Goal: Task Accomplishment & Management: Manage account settings

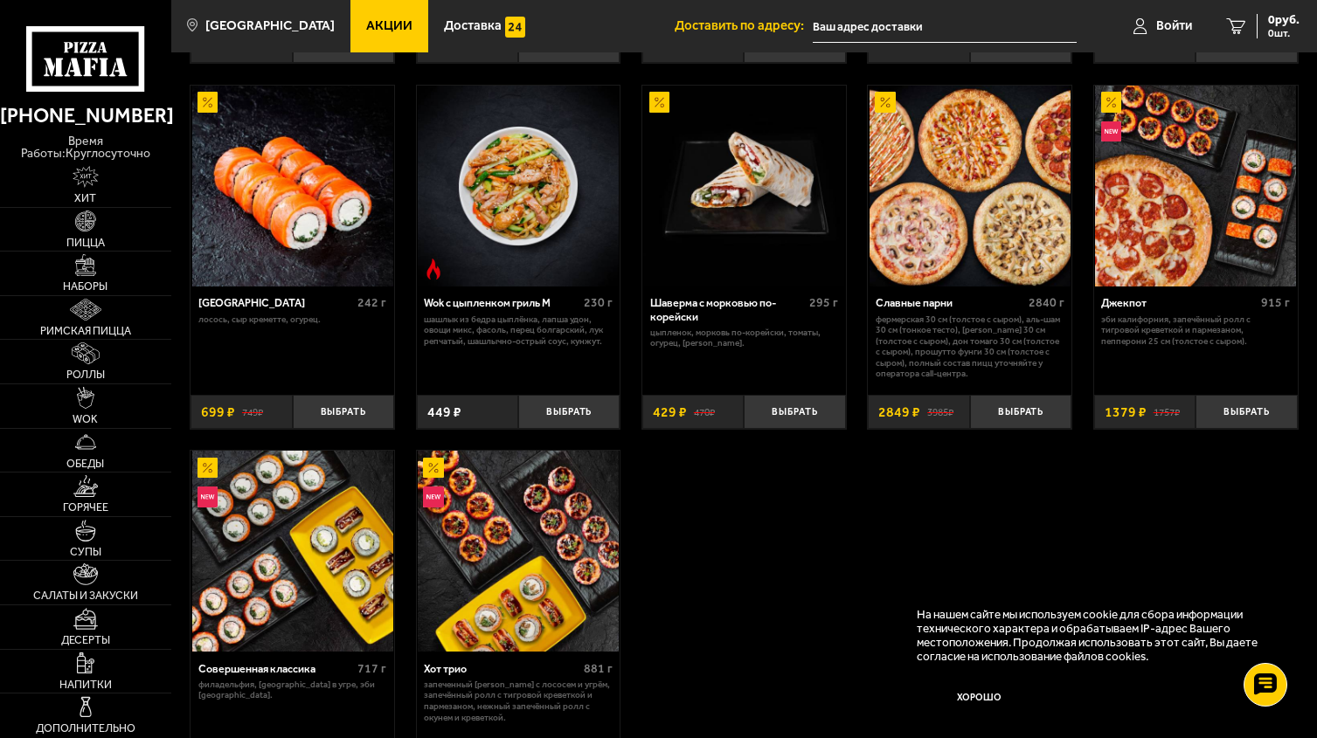
scroll to position [605, 0]
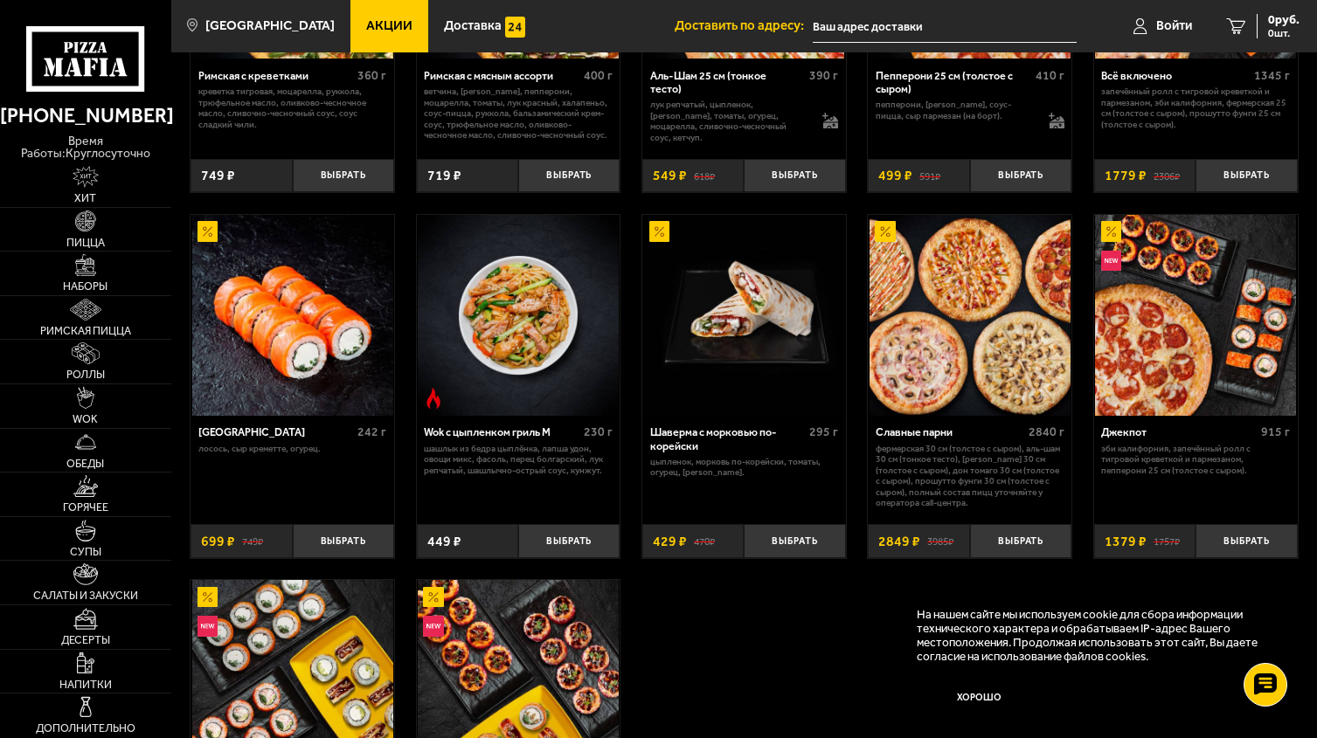
click at [962, 301] on img at bounding box center [969, 315] width 201 height 201
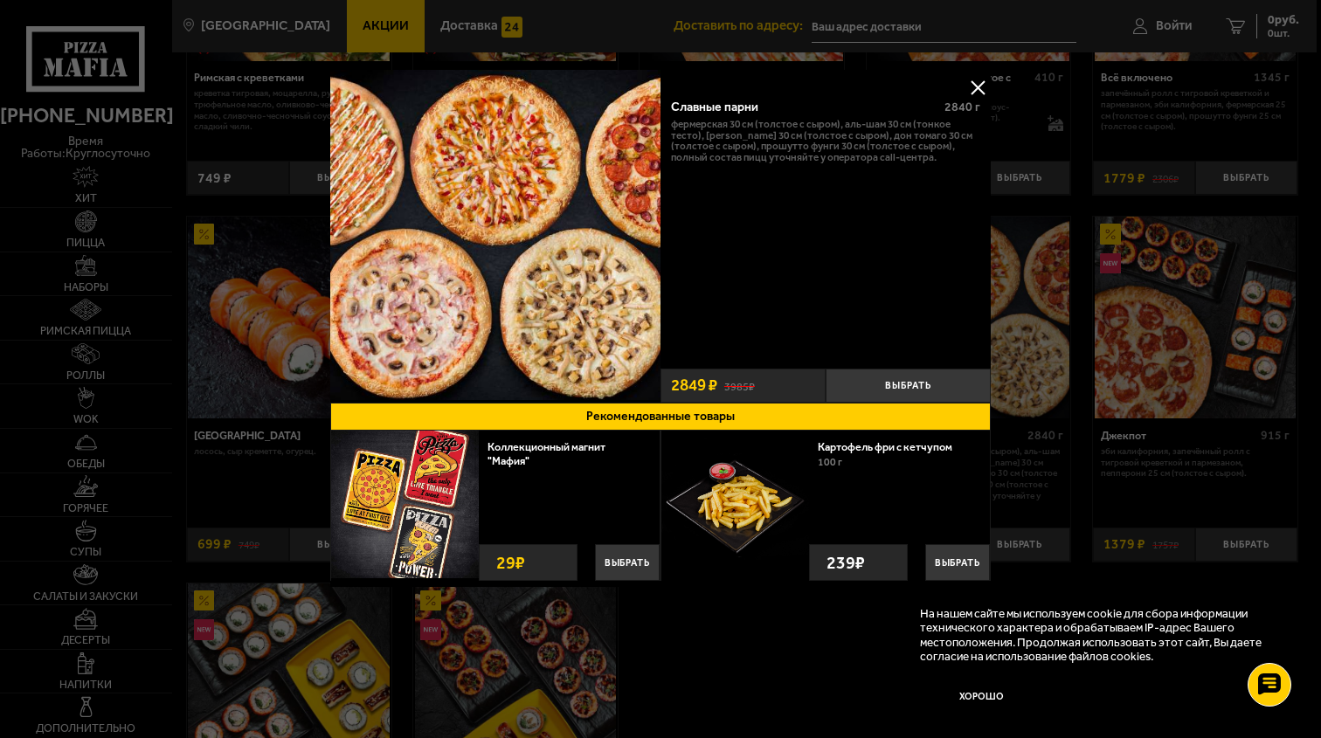
click at [978, 82] on button at bounding box center [977, 87] width 26 height 26
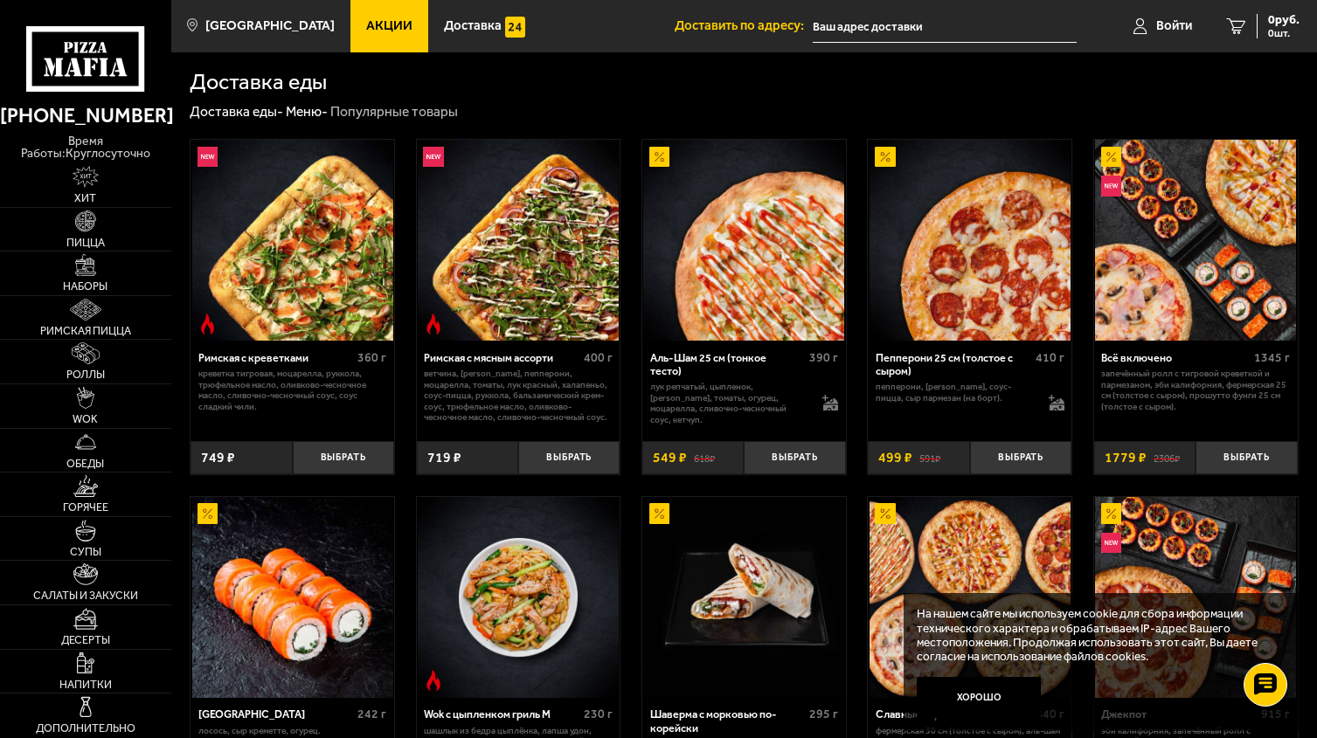
scroll to position [134, 0]
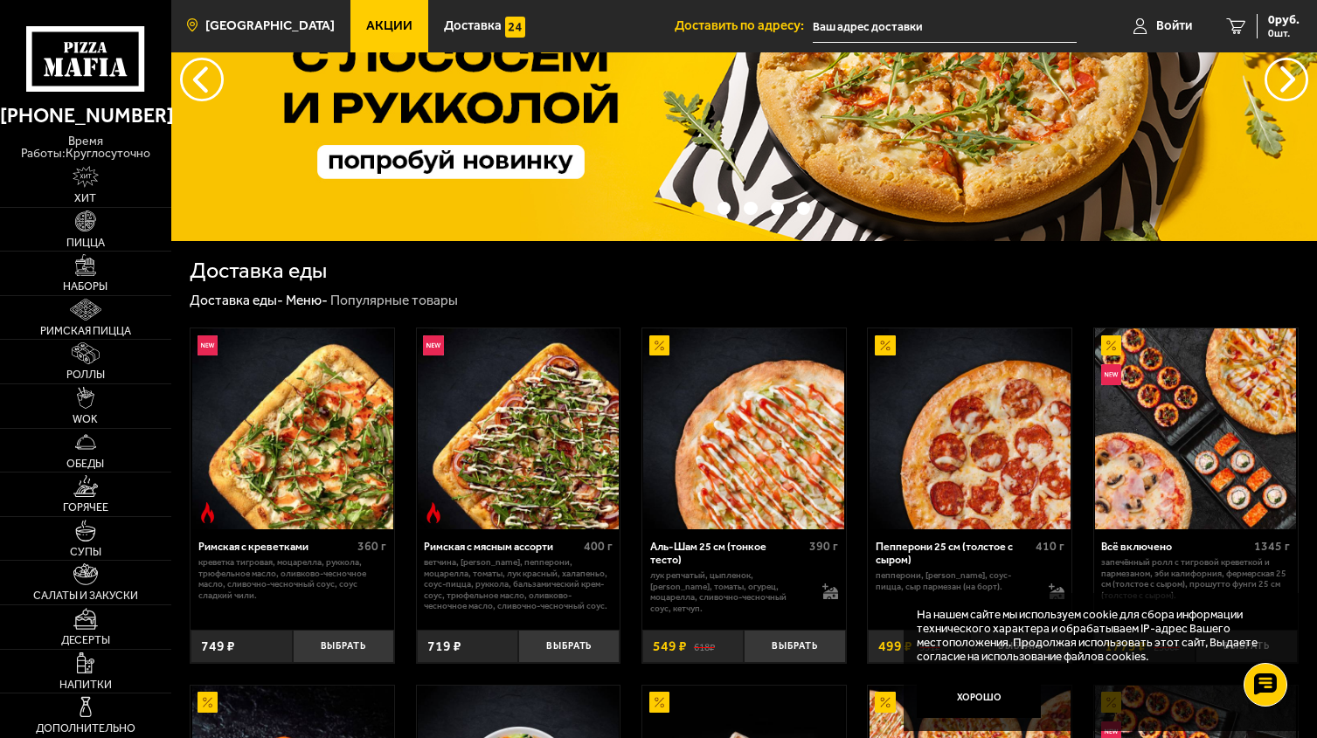
click at [225, 30] on span "[GEOGRAPHIC_DATA]" at bounding box center [269, 25] width 129 height 13
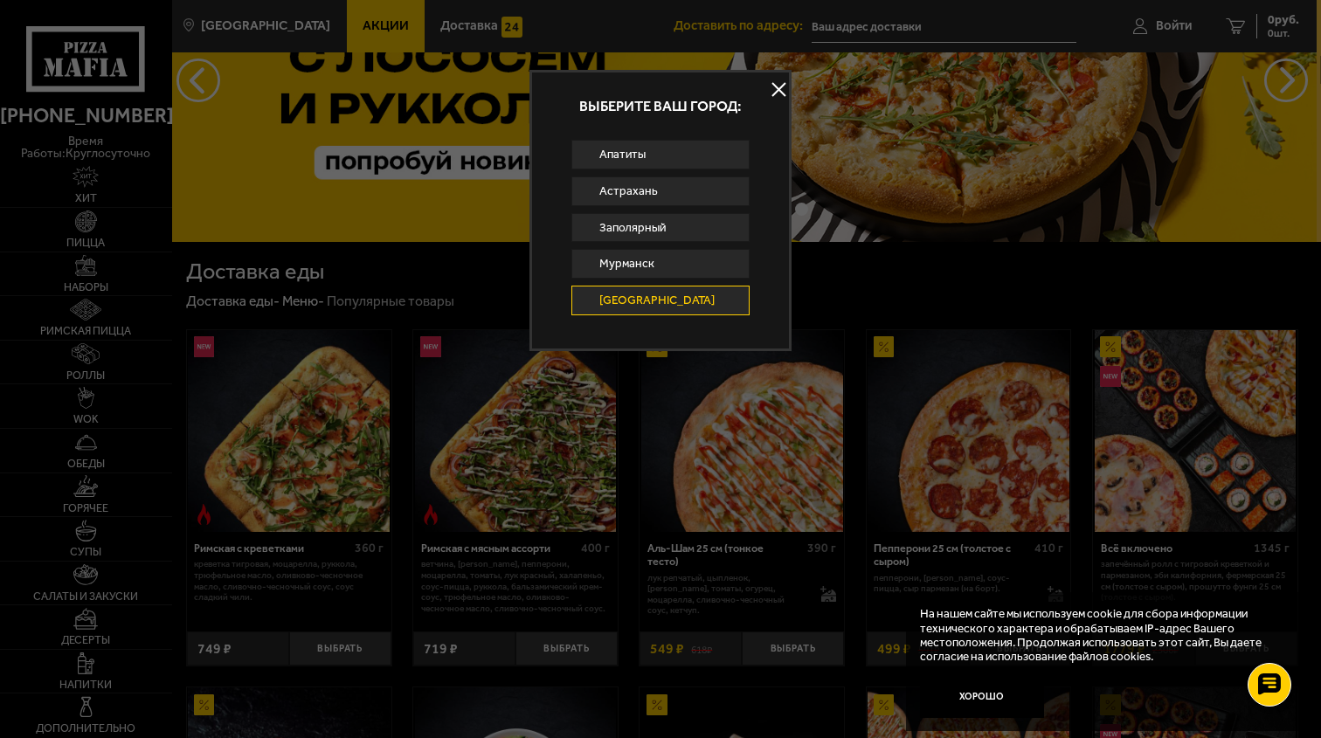
click at [776, 93] on button at bounding box center [778, 90] width 26 height 26
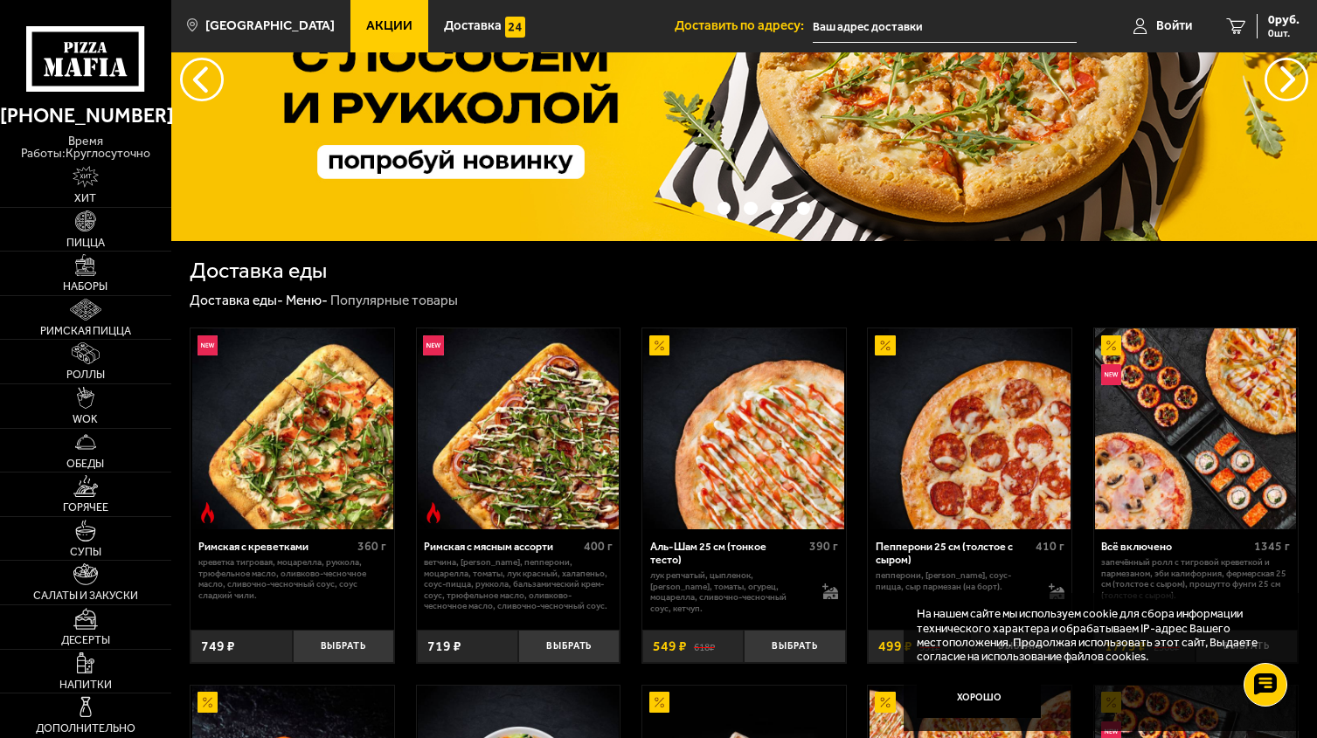
click at [838, 27] on input "text" at bounding box center [943, 26] width 263 height 32
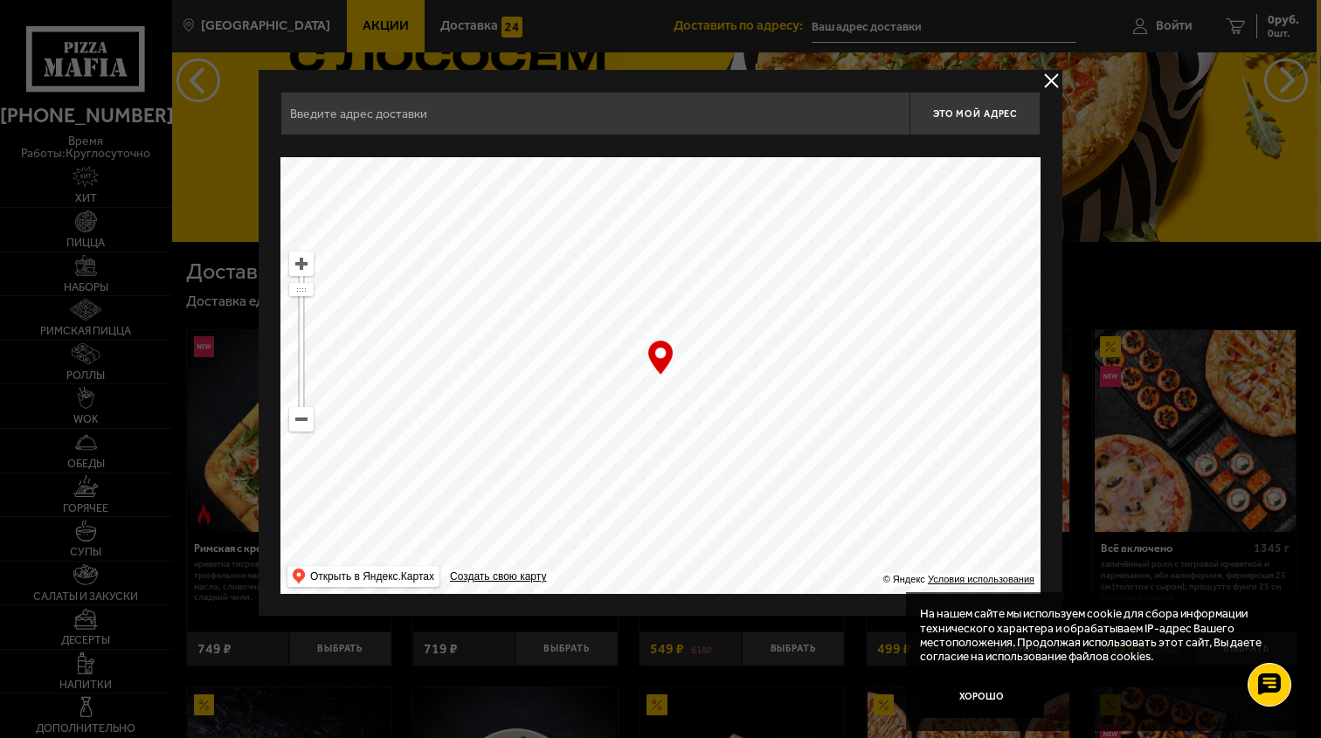
click at [559, 121] on input "text" at bounding box center [594, 114] width 629 height 44
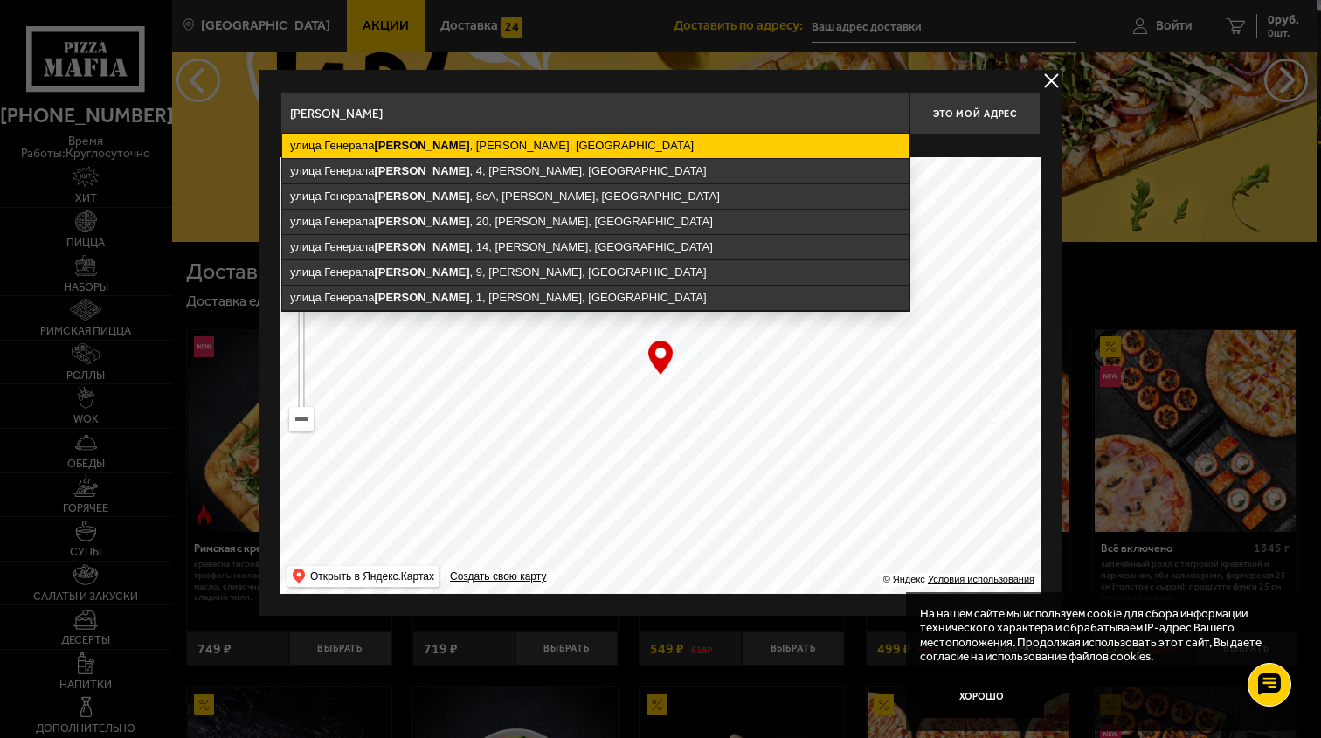
click at [501, 151] on ymaps "[GEOGRAPHIC_DATA][PERSON_NAME] , [PERSON_NAME], [GEOGRAPHIC_DATA]" at bounding box center [595, 146] width 627 height 24
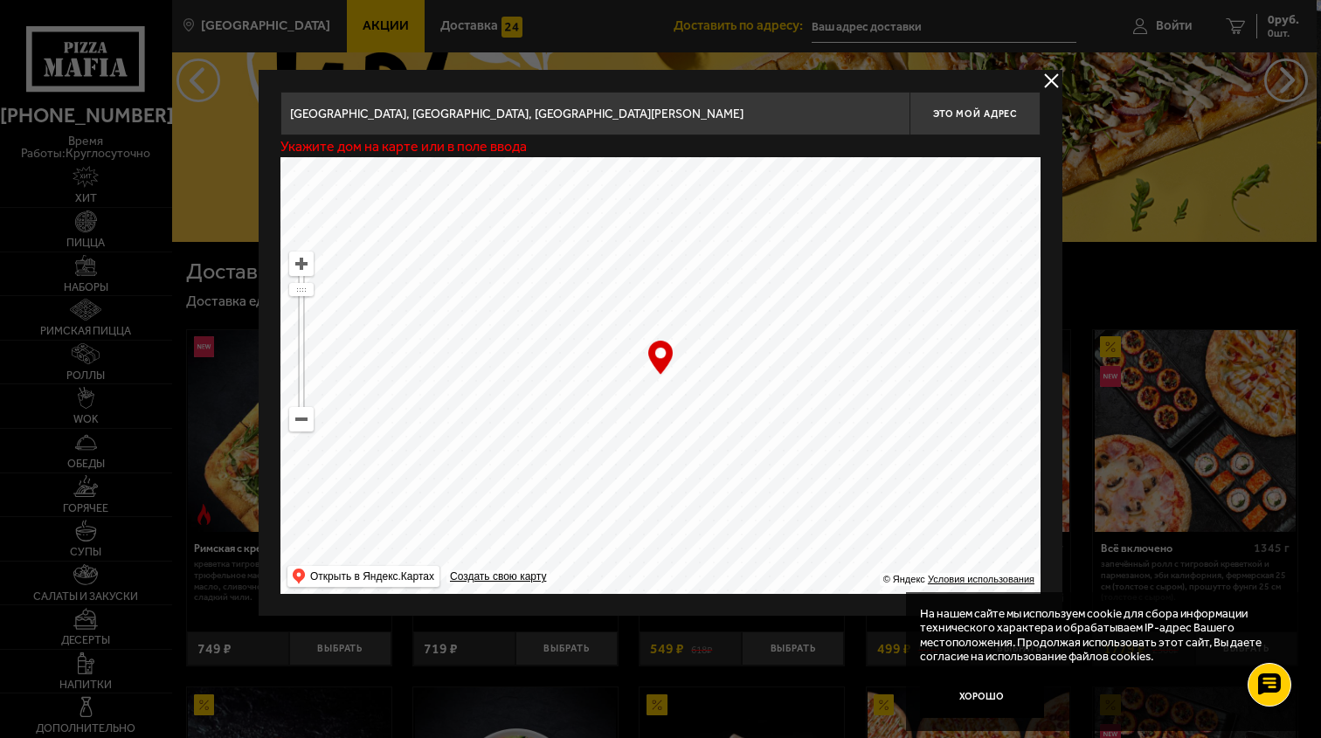
click at [579, 117] on input "[GEOGRAPHIC_DATA], [GEOGRAPHIC_DATA], [GEOGRAPHIC_DATA][PERSON_NAME]" at bounding box center [594, 114] width 629 height 44
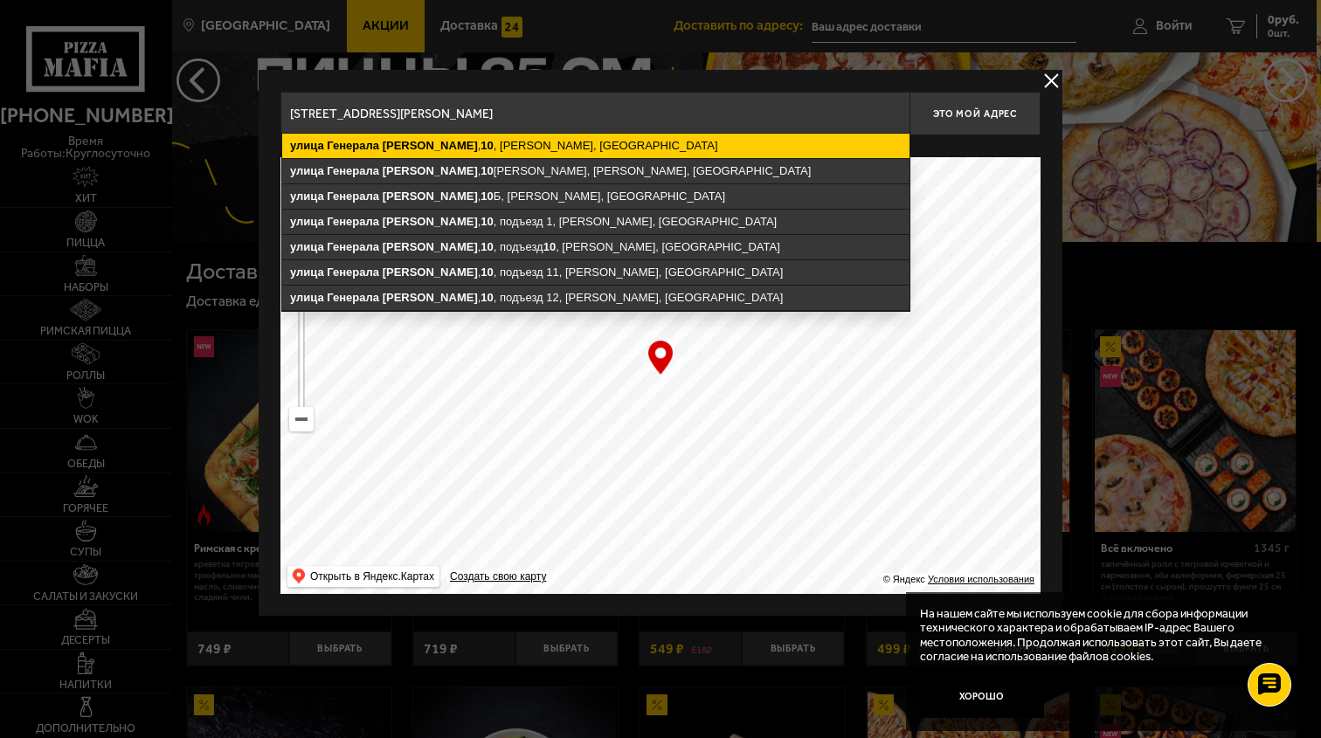
click at [520, 145] on ymaps "[STREET_ADDRESS][PERSON_NAME]" at bounding box center [595, 146] width 627 height 24
type input "[STREET_ADDRESS][PERSON_NAME]"
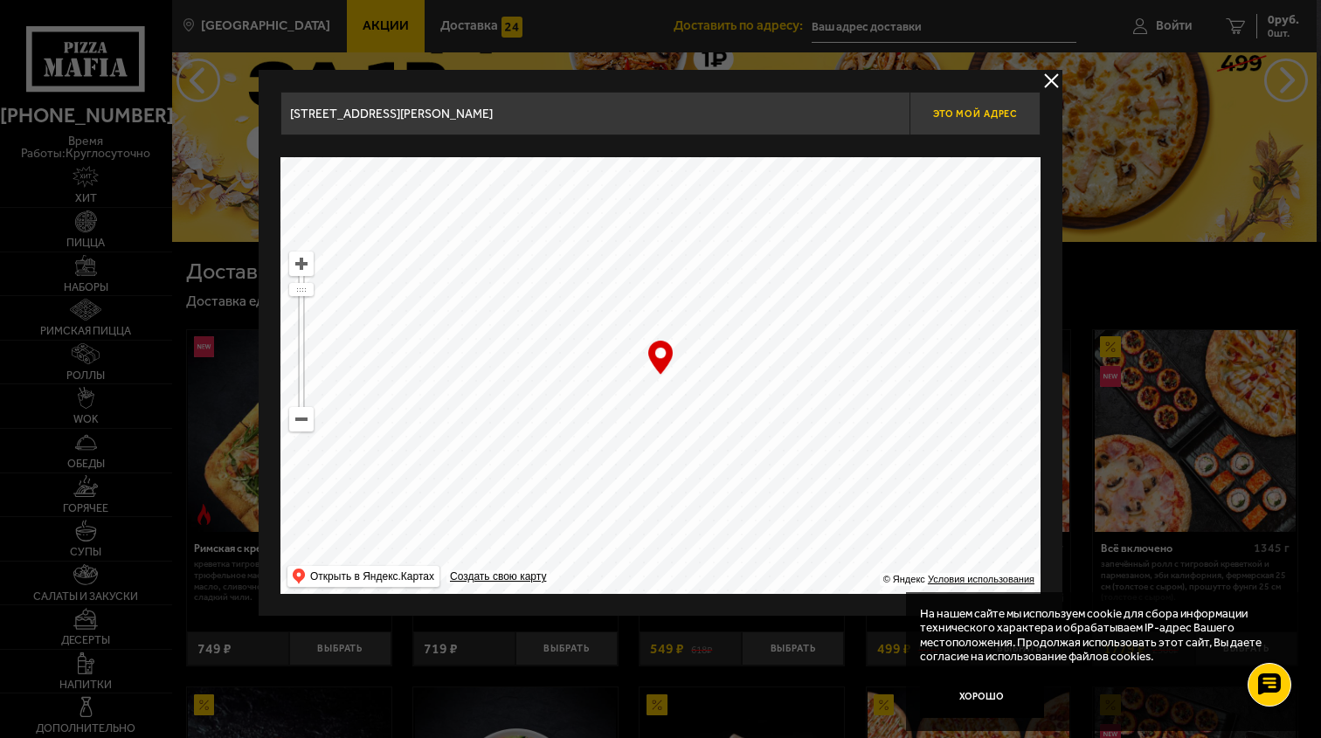
click at [978, 114] on span "Это мой адрес" at bounding box center [975, 113] width 84 height 11
type input "[PERSON_NAME], [STREET_ADDRESS][PERSON_NAME]"
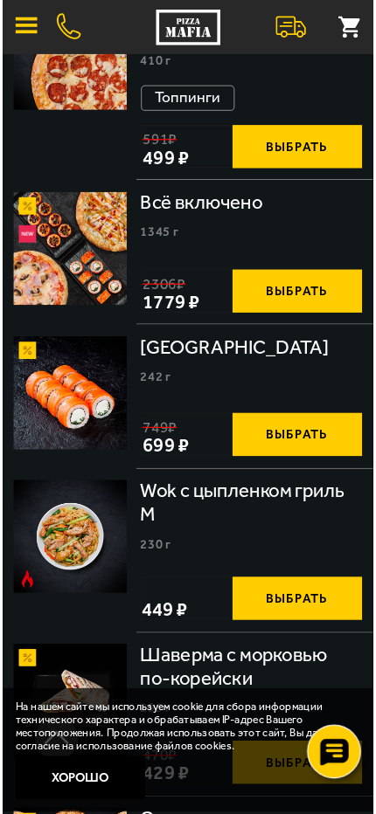
scroll to position [1690, 0]
